Goal: Information Seeking & Learning: Learn about a topic

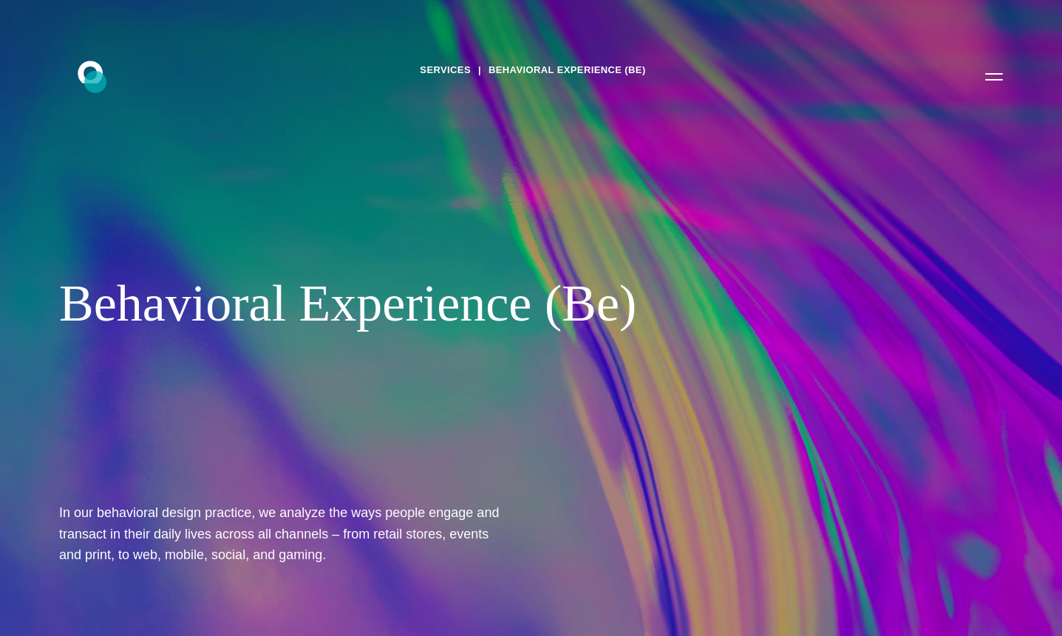
click at [95, 82] on icon ".st0{display:none;} .st1{display:inline;} .st2{font-family:'HelveticaNeue-Mediu…" at bounding box center [100, 76] width 95 height 38
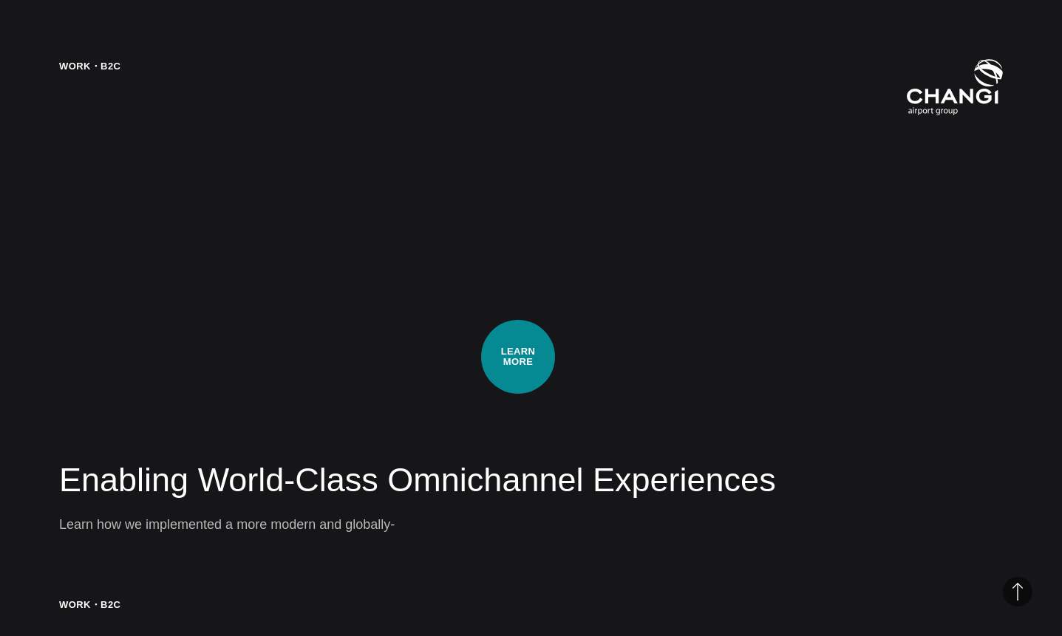
scroll to position [2497, 0]
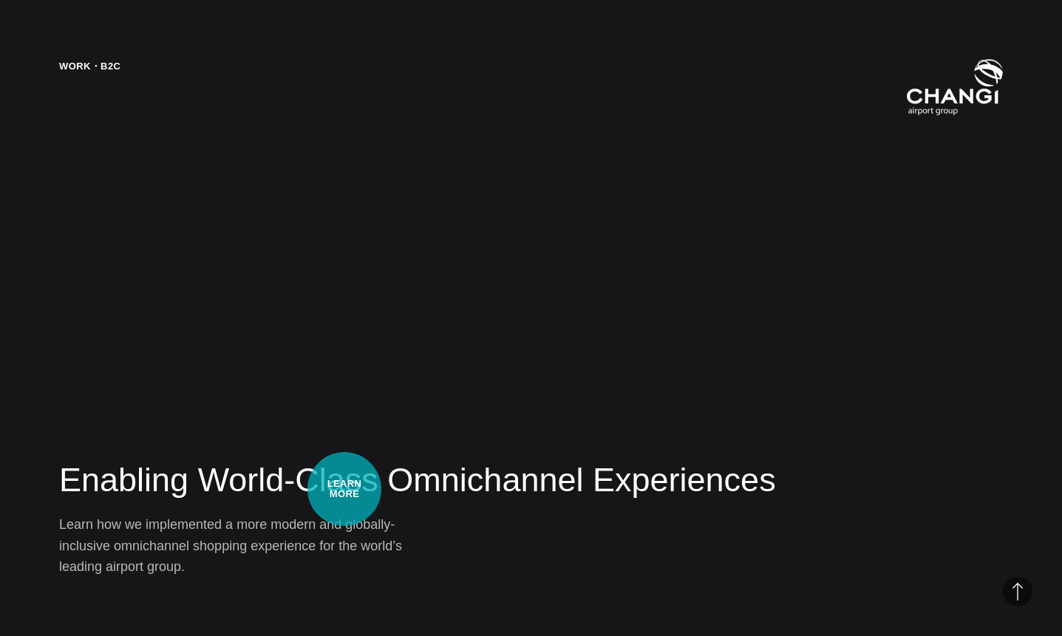
click at [344, 489] on h2 "Enabling World-Class Omnichannel Experiences" at bounding box center [530, 480] width 943 height 44
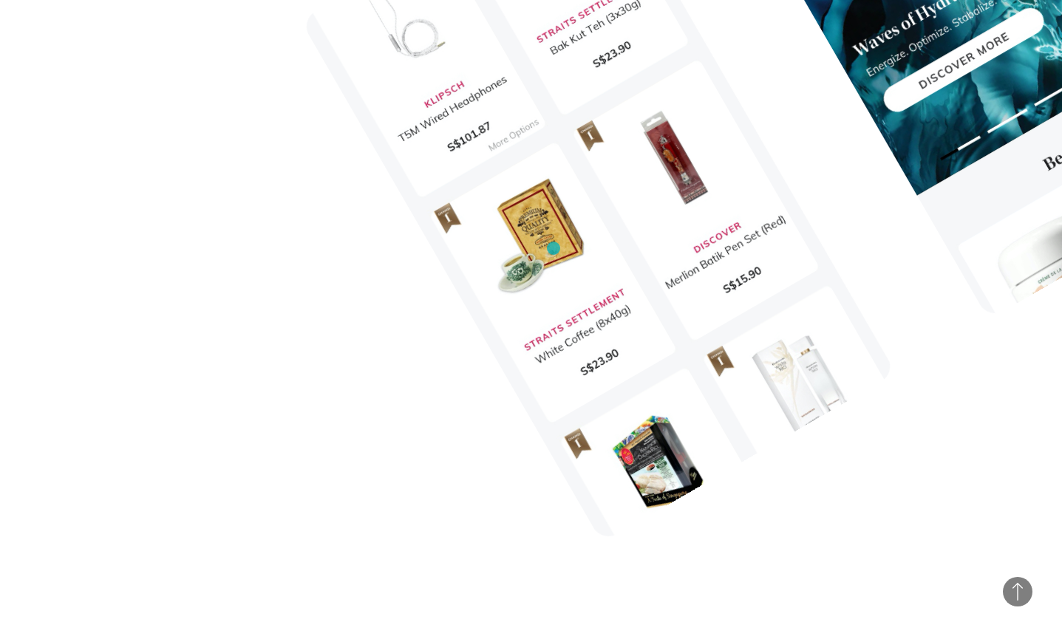
scroll to position [12028, 0]
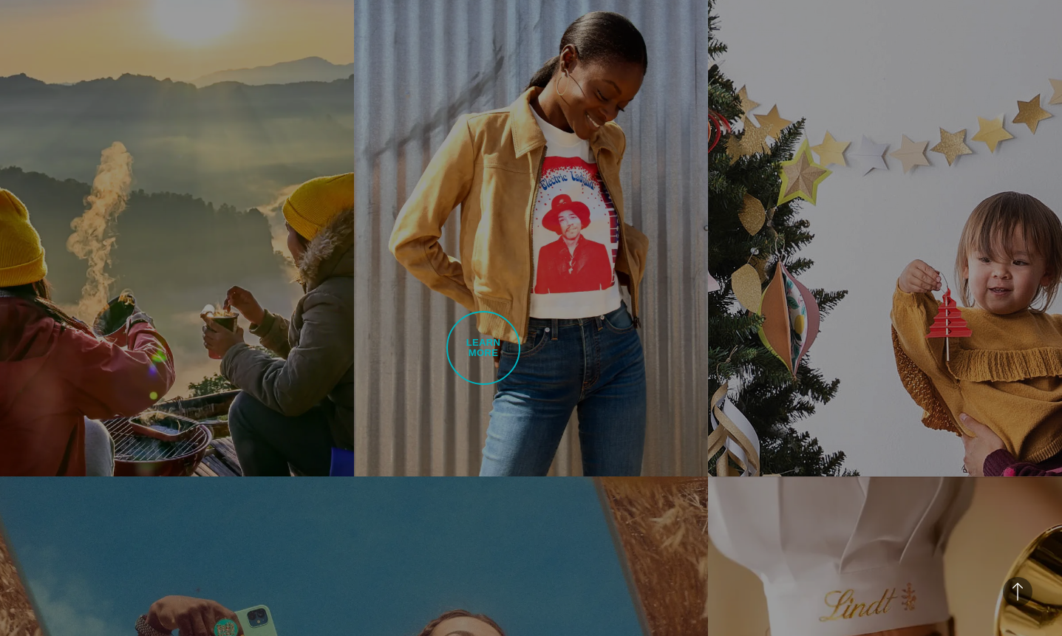
scroll to position [1549, 0]
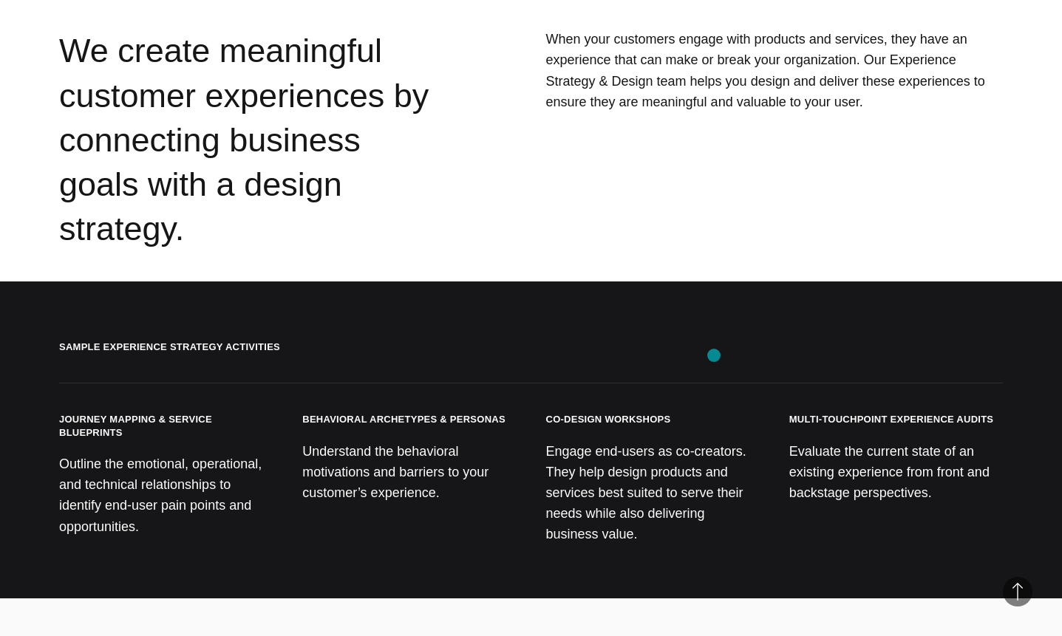
scroll to position [2397, 0]
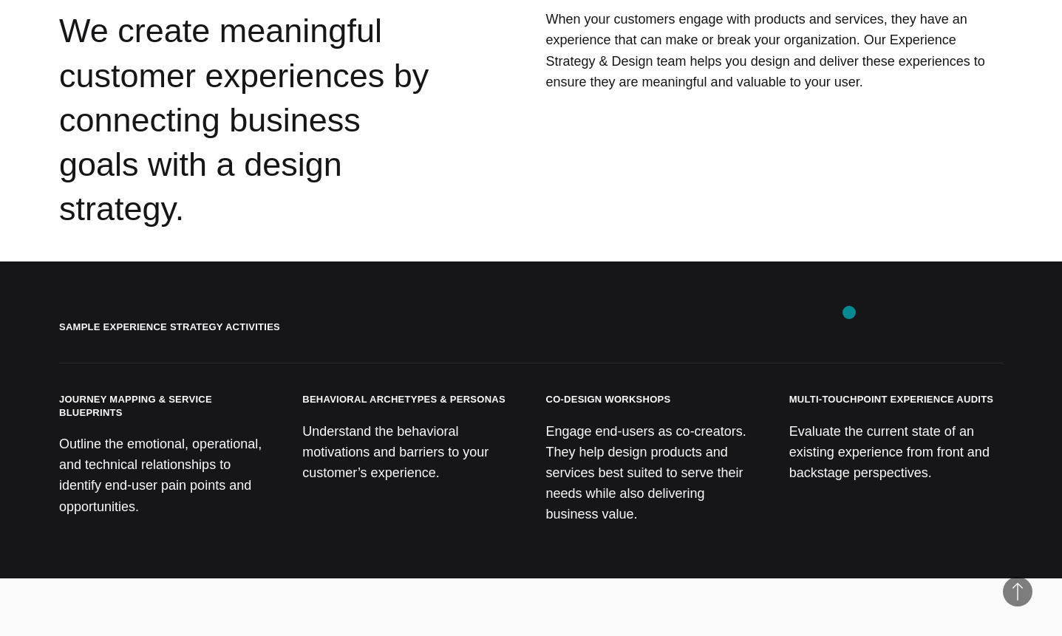
click at [848, 393] on h3 "Multi-Touchpoint Experience Audits" at bounding box center [891, 399] width 205 height 13
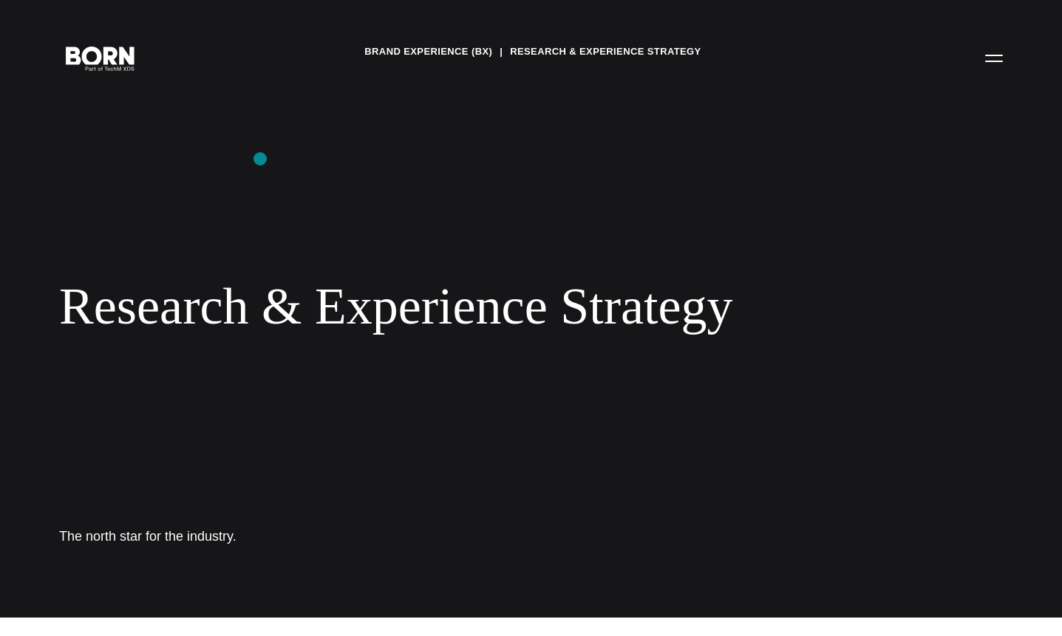
scroll to position [0, 0]
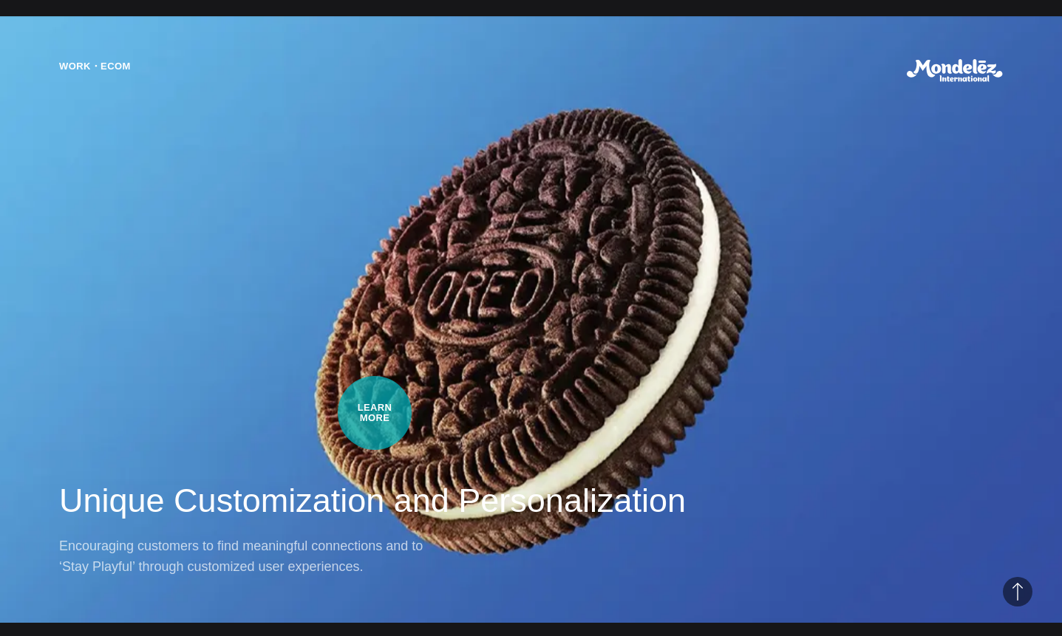
scroll to position [1271, 0]
